Goal: Task Accomplishment & Management: Manage account settings

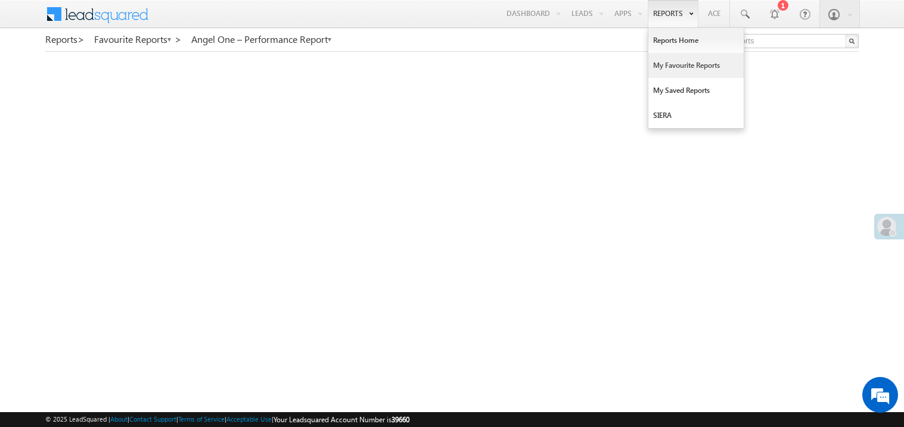
click at [662, 66] on link "My Favourite Reports" at bounding box center [695, 65] width 95 height 25
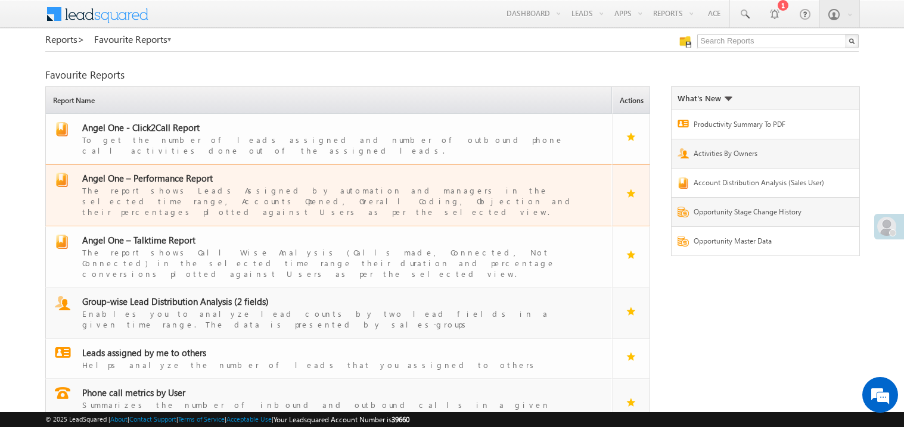
click at [163, 174] on span "Angel One – Performance Report" at bounding box center [147, 178] width 130 height 12
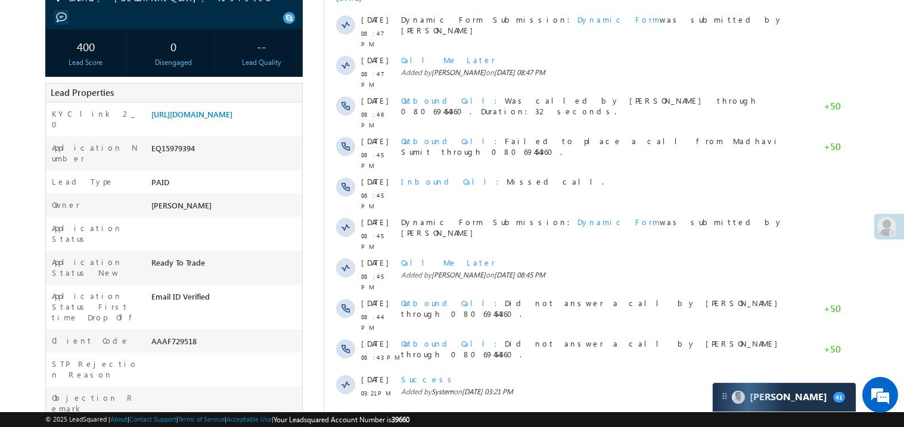
scroll to position [190, 0]
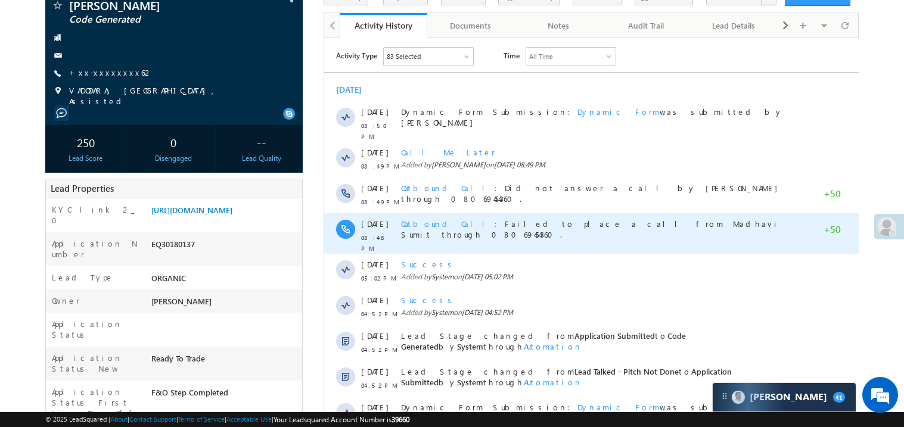
scroll to position [71, 0]
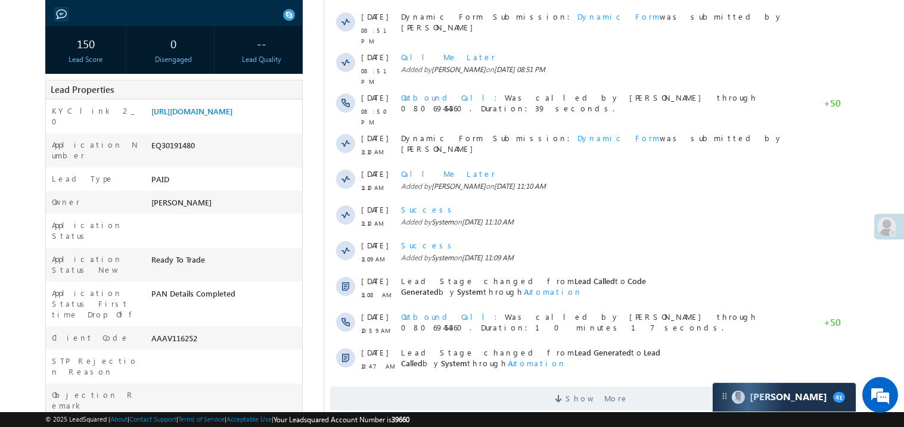
scroll to position [192, 0]
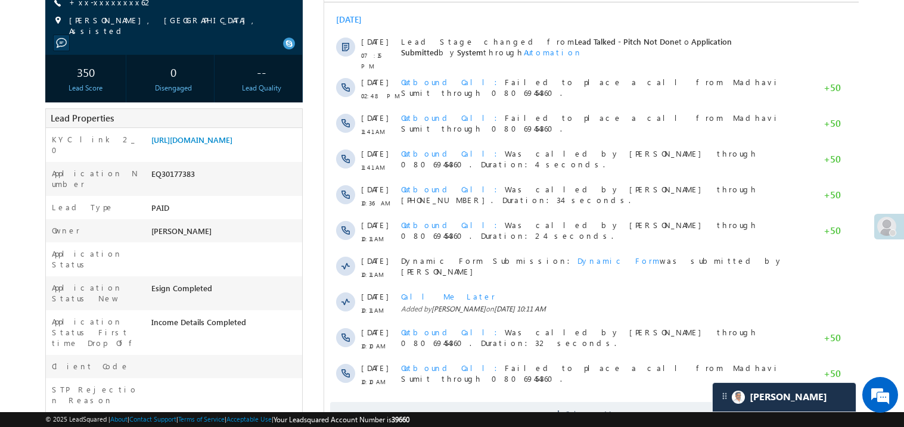
scroll to position [166, 0]
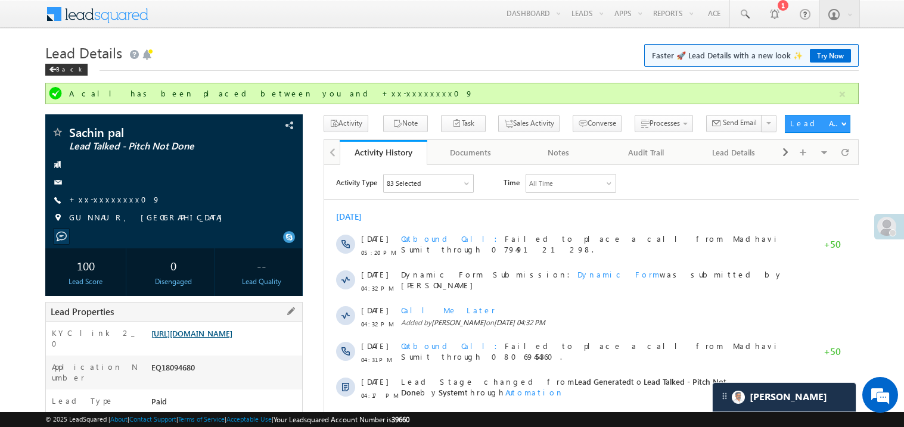
click at [230, 338] on link "https://angelbroking1-pk3em7sa.customui-test.leadsquared.com?leadId=2d1412c2-63…" at bounding box center [191, 333] width 81 height 10
